Goal: Task Accomplishment & Management: Manage account settings

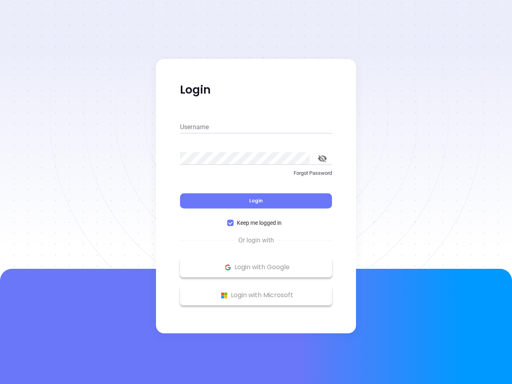
click at [256, 192] on div "Login" at bounding box center [256, 196] width 152 height 25
click at [256, 127] on input "Username" at bounding box center [256, 127] width 152 height 13
click at [322, 158] on icon "toggle password visibility" at bounding box center [322, 159] width 9 height 8
click at [256, 201] on span "Login" at bounding box center [256, 200] width 14 height 7
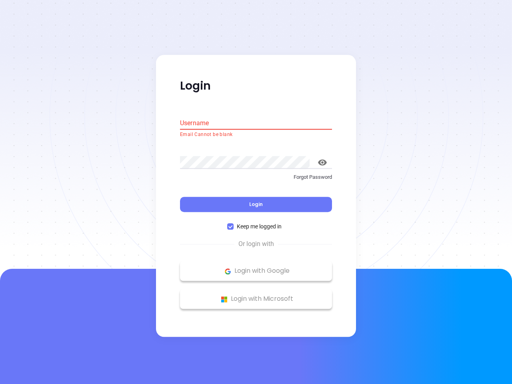
click at [256, 223] on span "Keep me logged in" at bounding box center [259, 226] width 51 height 9
click at [234, 224] on input "Keep me logged in" at bounding box center [230, 227] width 6 height 6
checkbox input "false"
click at [256, 267] on p "Login with Google" at bounding box center [256, 271] width 144 height 12
click at [256, 295] on p "Login with Microsoft" at bounding box center [256, 299] width 144 height 12
